Goal: Task Accomplishment & Management: Manage account settings

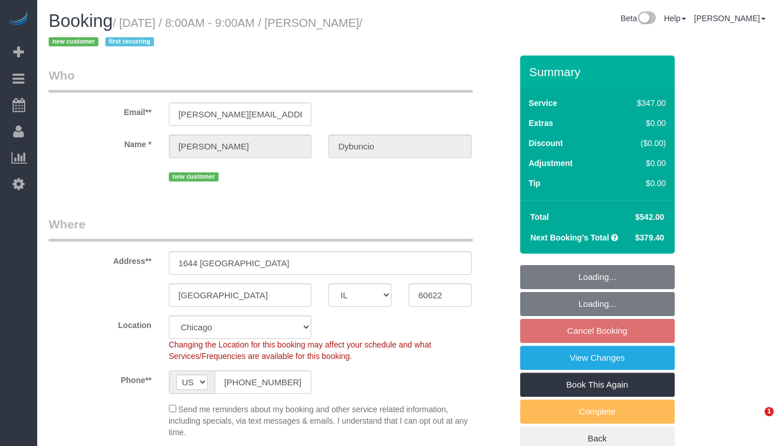
select select "IL"
select select "513"
select select "4"
select select "5"
select select "spot1"
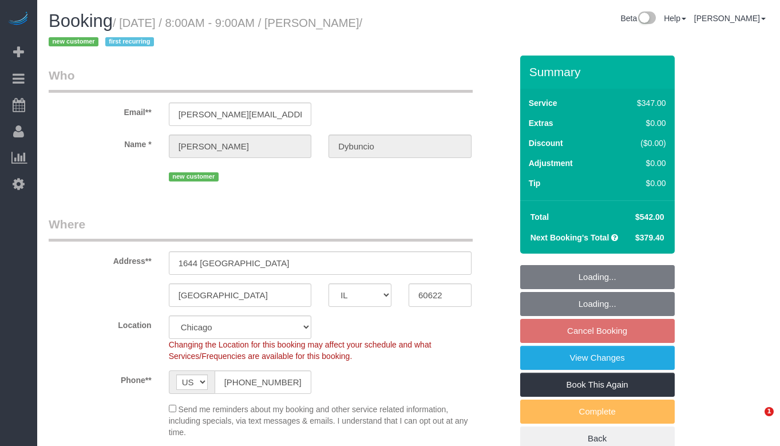
select select "number:1"
select select "number:58"
select select "number:139"
select select "number:104"
select select "IL"
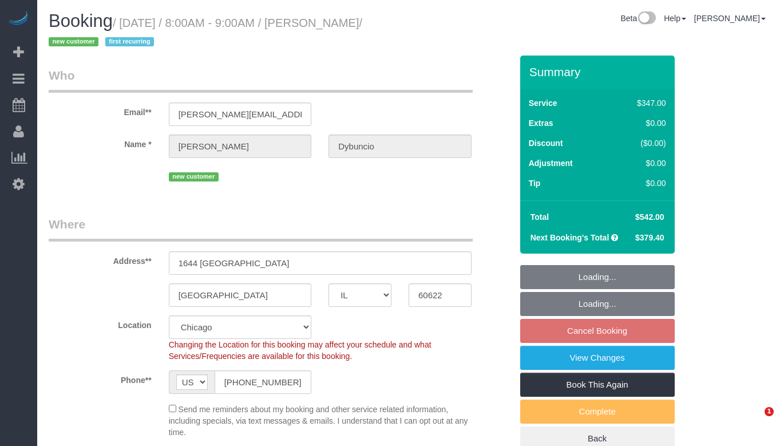
select select "object:1148"
select select "513"
select select "4"
select select "5"
select select "spot1"
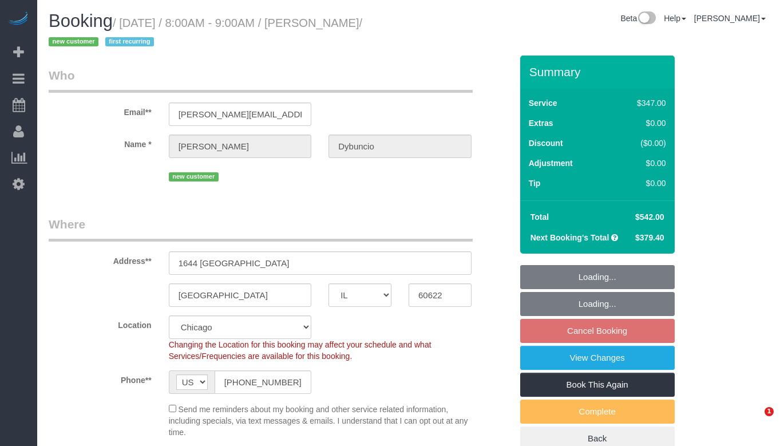
select select "number:1"
select select "number:58"
select select "number:139"
select select "number:104"
click at [259, 113] on input "danielle.dybuncio@gmail.com" at bounding box center [240, 113] width 143 height 23
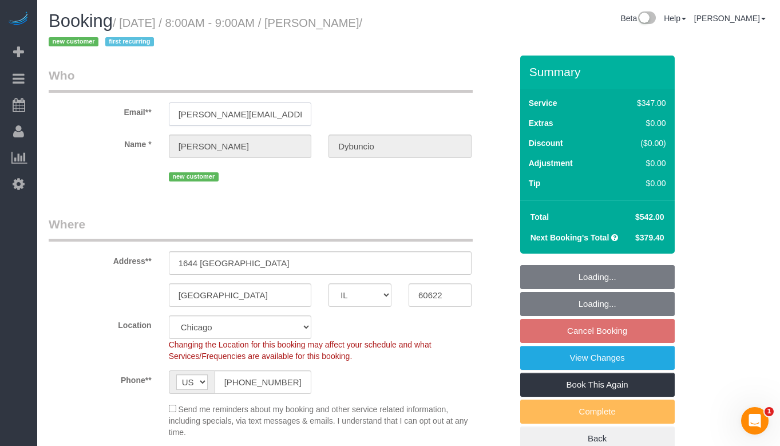
click at [259, 113] on input "danielle.dybuncio@gmail.com" at bounding box center [240, 113] width 143 height 23
click at [259, 113] on input "[PERSON_NAME][EMAIL_ADDRESS][DOMAIN_NAME]" at bounding box center [240, 113] width 143 height 23
